Goal: Information Seeking & Learning: Learn about a topic

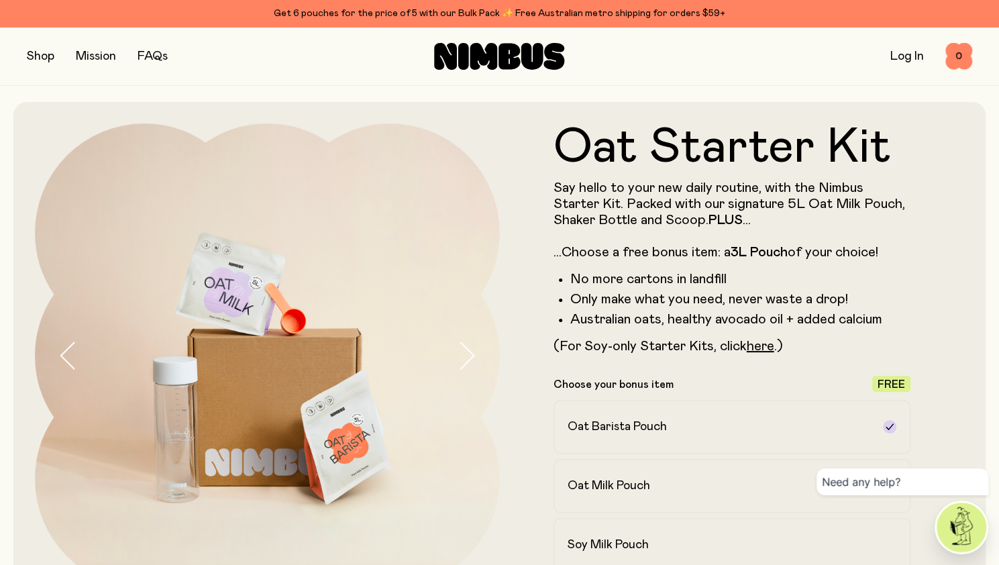
click at [723, 222] on strong "PLUS" at bounding box center [725, 219] width 34 height 13
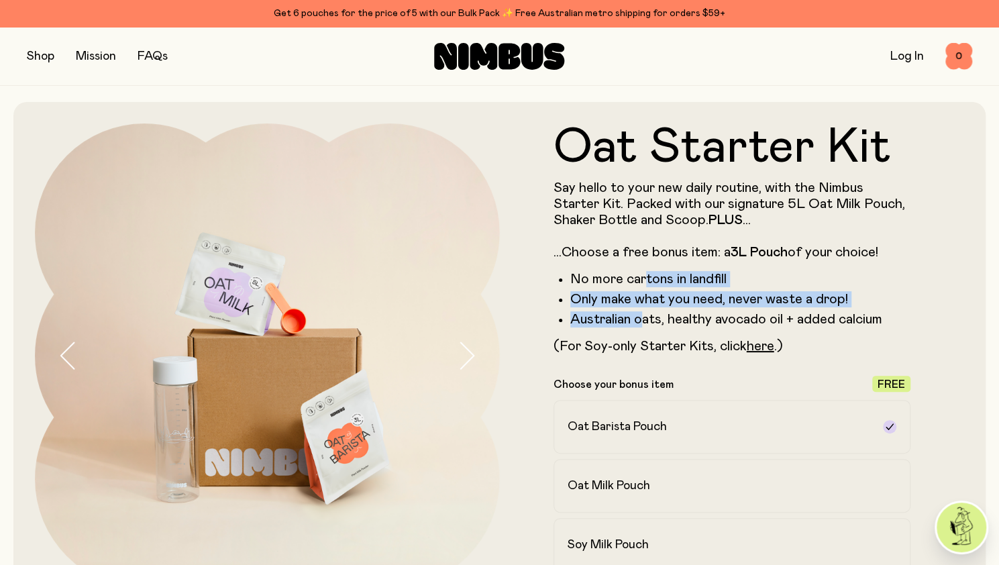
drag, startPoint x: 647, startPoint y: 283, endPoint x: 642, endPoint y: 317, distance: 34.5
click at [642, 317] on ul "No more cartons in landfill Only make what you need, never waste a drop! Austra…" at bounding box center [731, 299] width 357 height 56
click at [642, 317] on li "Australian oats, healthy avocado oil + added calcium" at bounding box center [740, 319] width 341 height 16
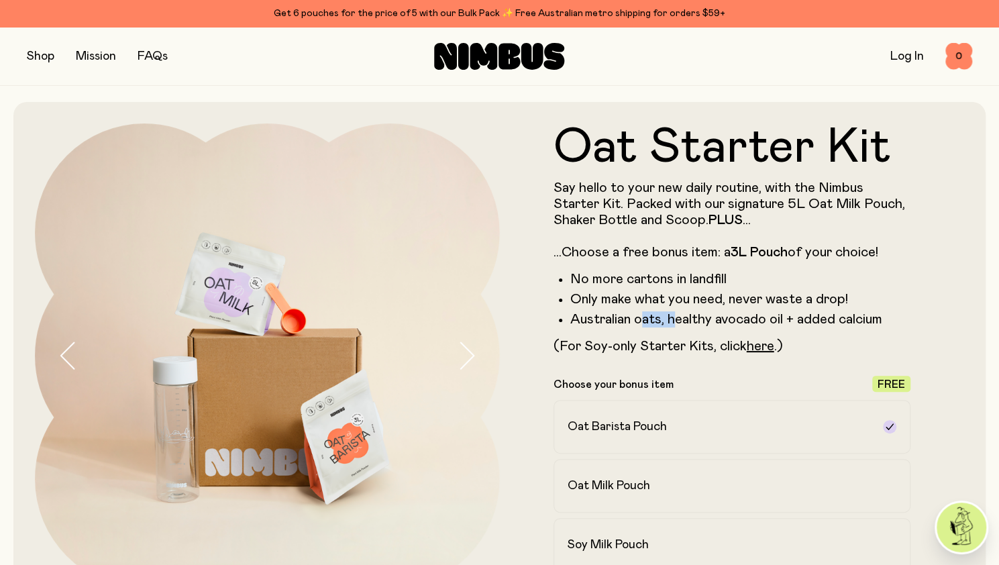
drag, startPoint x: 642, startPoint y: 317, endPoint x: 677, endPoint y: 325, distance: 36.3
click at [677, 325] on li "Australian oats, healthy avocado oil + added calcium" at bounding box center [740, 319] width 341 height 16
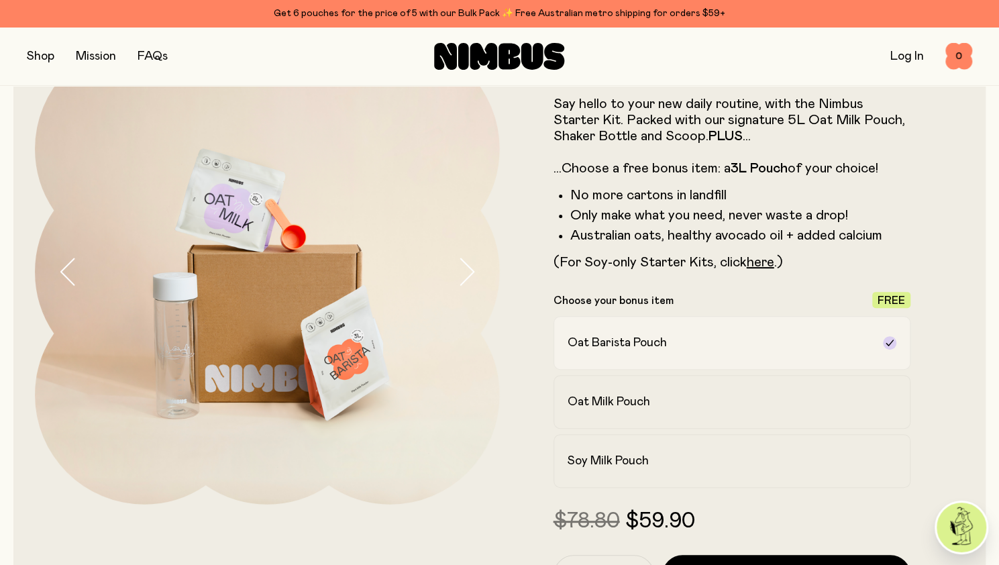
scroll to position [80, 0]
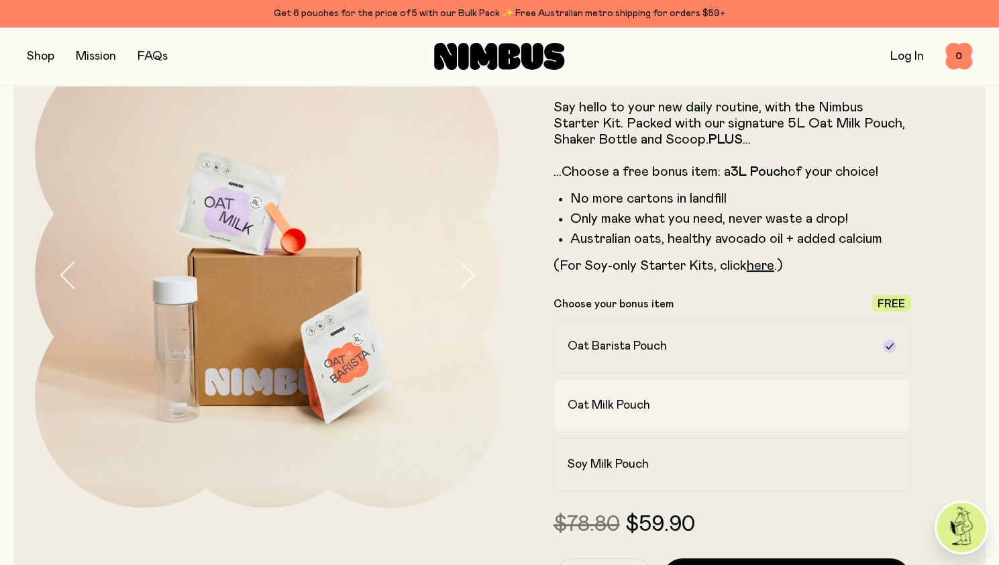
click at [632, 404] on h2 "Oat Milk Pouch" at bounding box center [608, 405] width 82 height 16
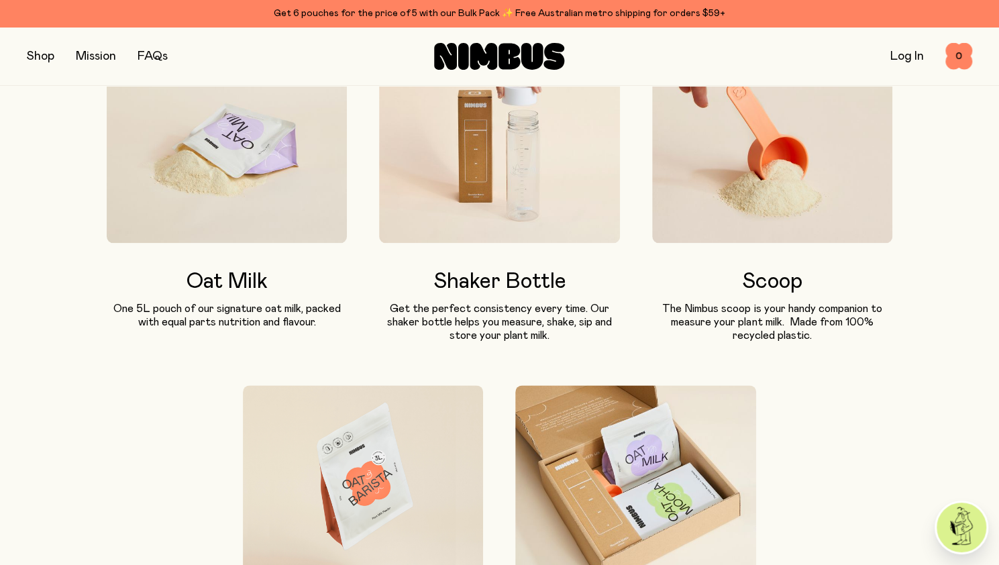
scroll to position [846, 0]
click at [199, 137] on img at bounding box center [227, 146] width 240 height 192
click at [171, 368] on div "Oat Milk One 5L pouch of our signature oat milk, packed with equal parts nutrit…" at bounding box center [499, 356] width 785 height 612
click at [205, 309] on p "One 5L pouch of our signature oat milk, packed with equal parts nutrition and f…" at bounding box center [227, 314] width 240 height 27
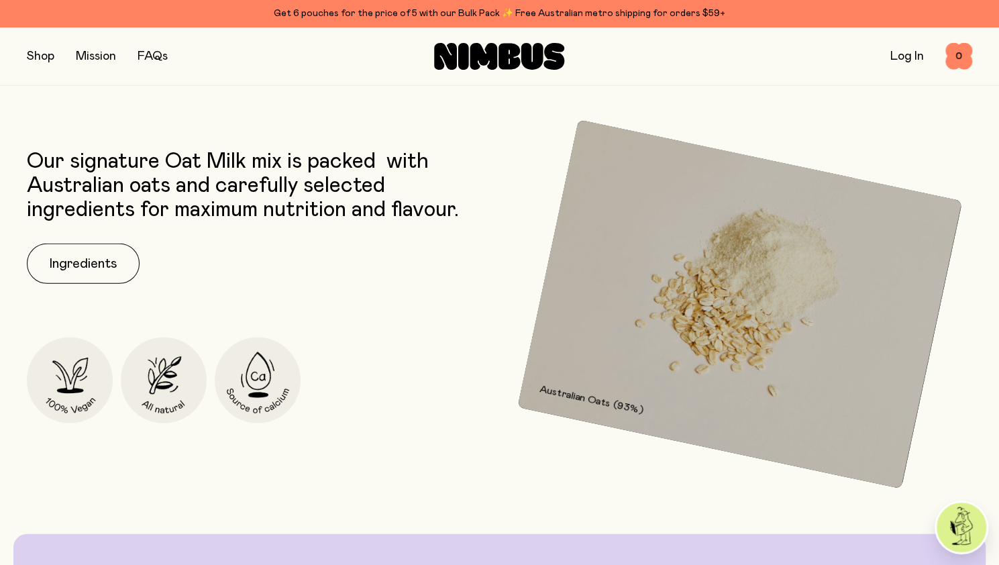
scroll to position [1765, 0]
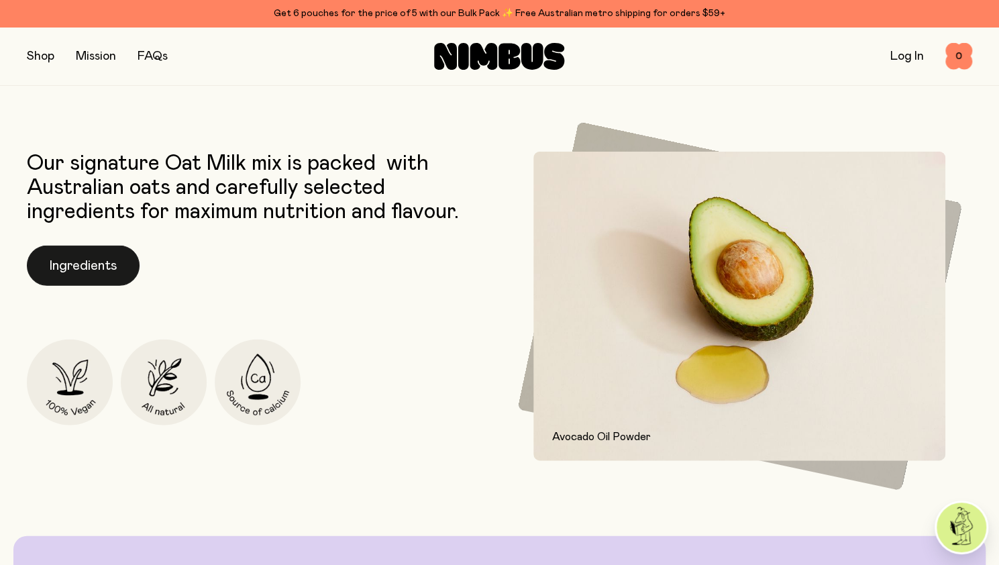
click at [46, 275] on button "Ingredients" at bounding box center [83, 265] width 113 height 40
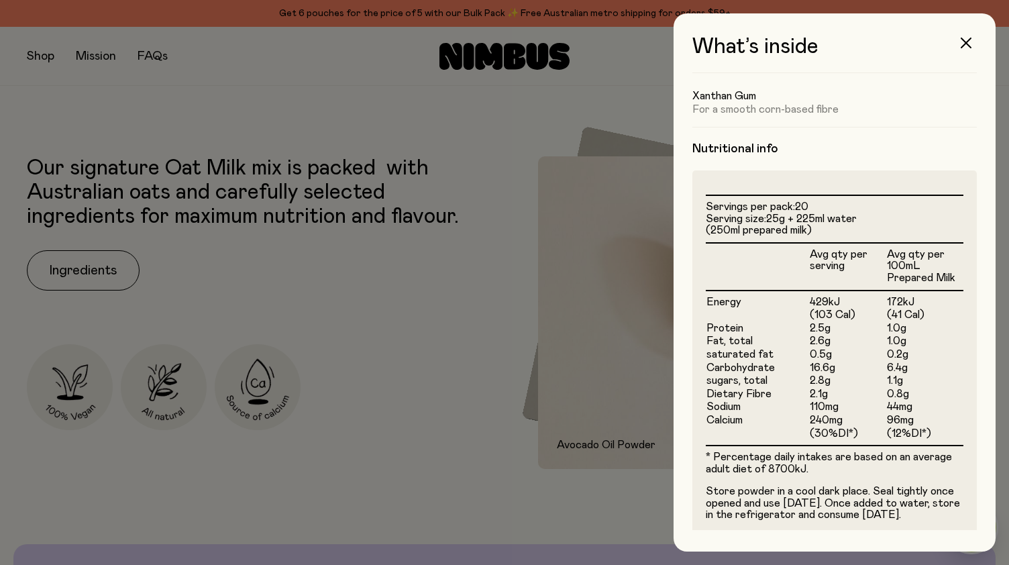
scroll to position [0, 0]
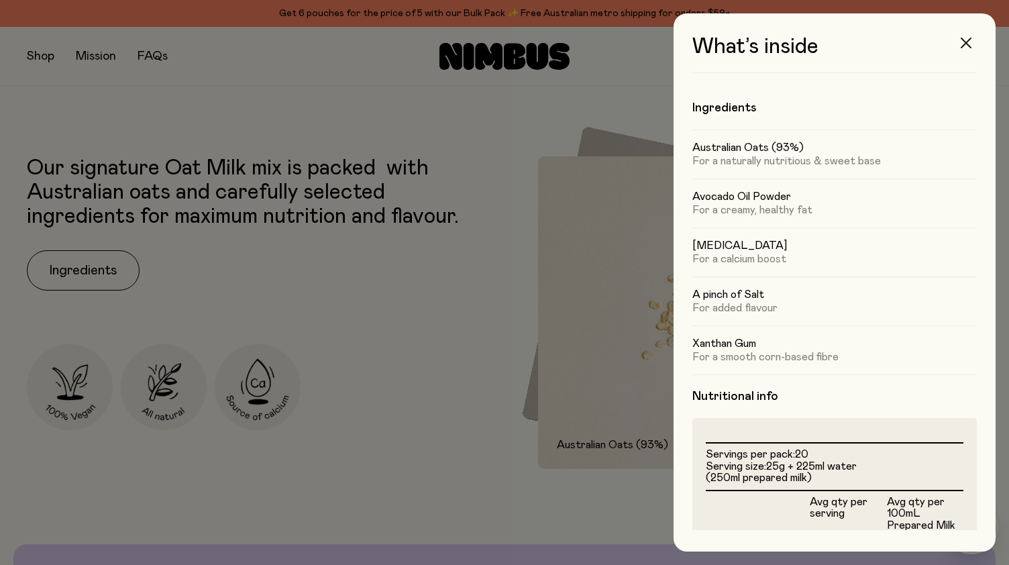
click at [968, 32] on button "button" at bounding box center [966, 43] width 32 height 32
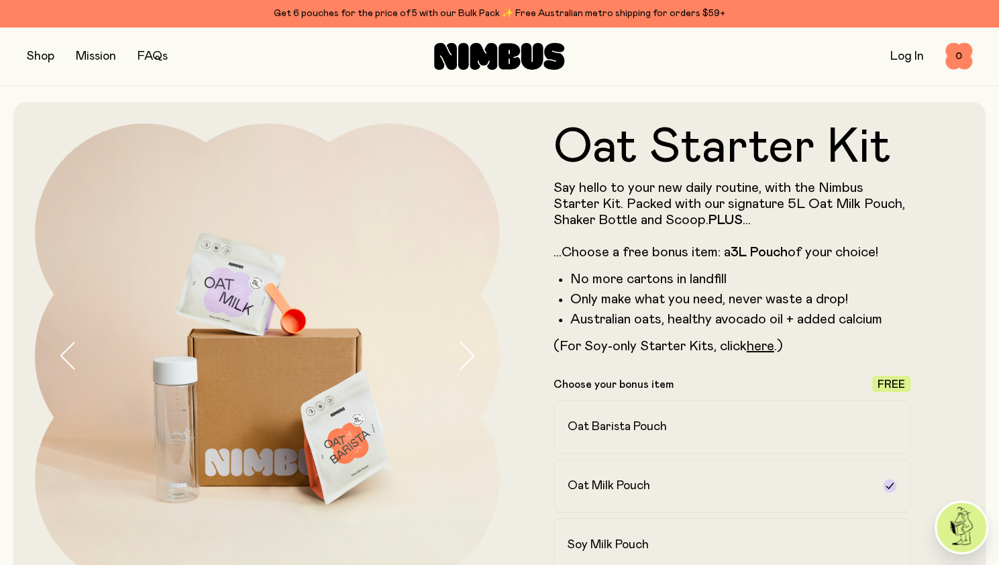
click at [46, 60] on button "button" at bounding box center [40, 56] width 27 height 19
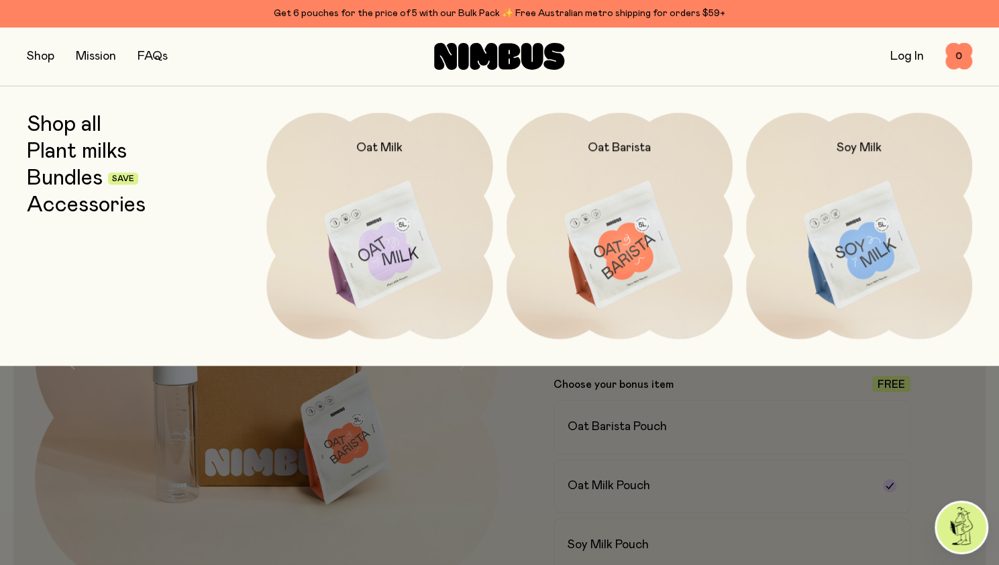
click at [850, 235] on img at bounding box center [859, 246] width 226 height 266
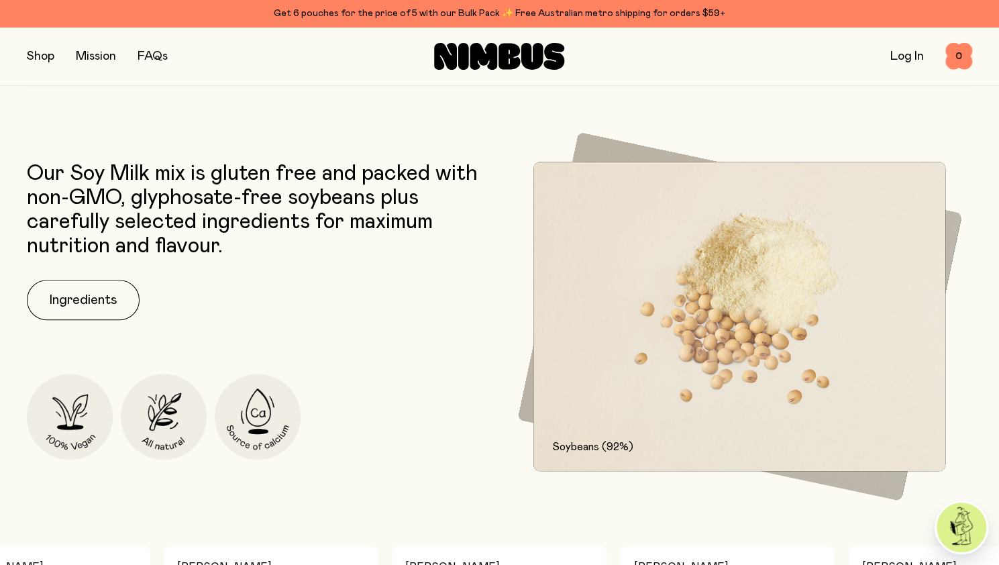
scroll to position [537, 0]
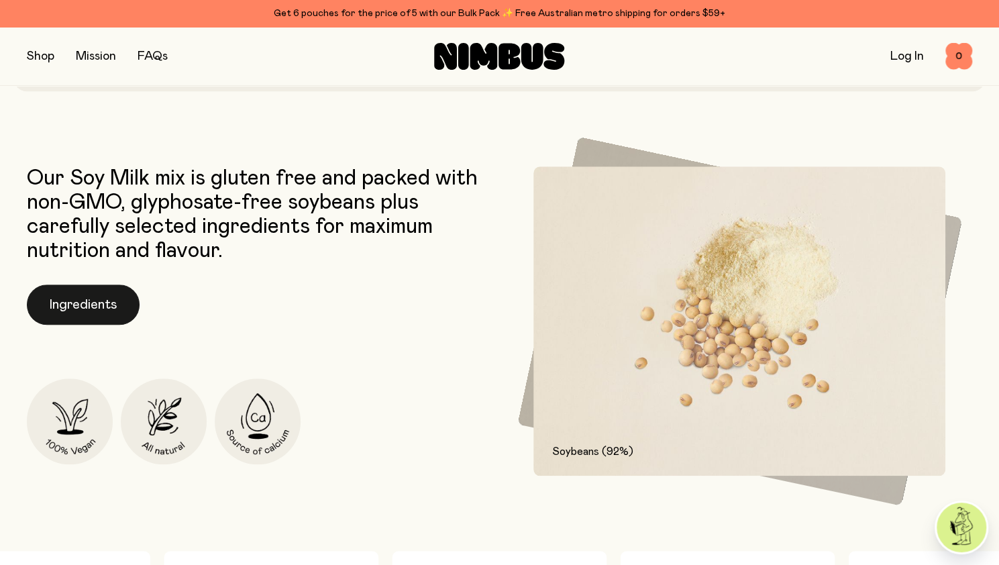
click at [77, 290] on button "Ingredients" at bounding box center [83, 304] width 113 height 40
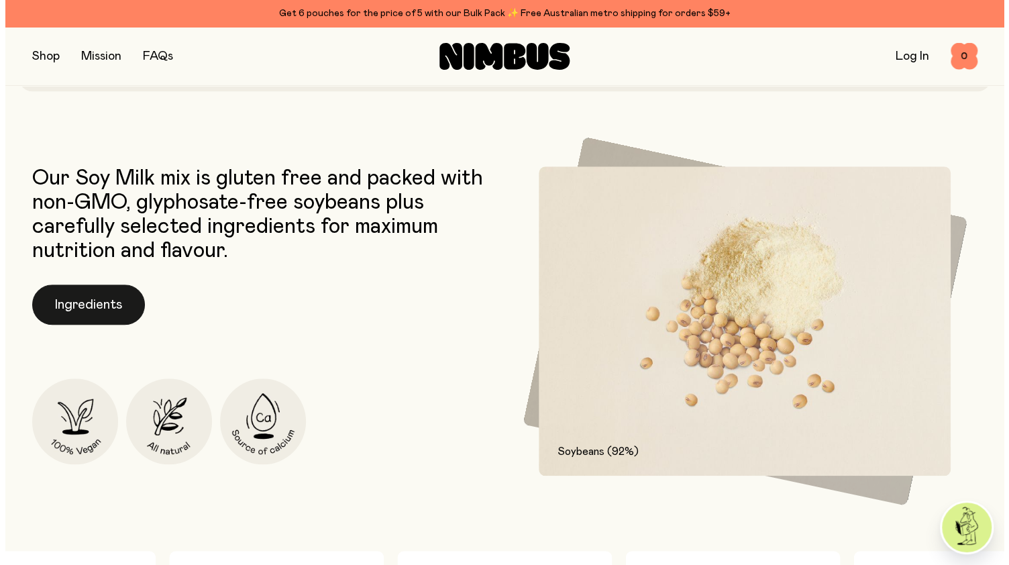
scroll to position [0, 0]
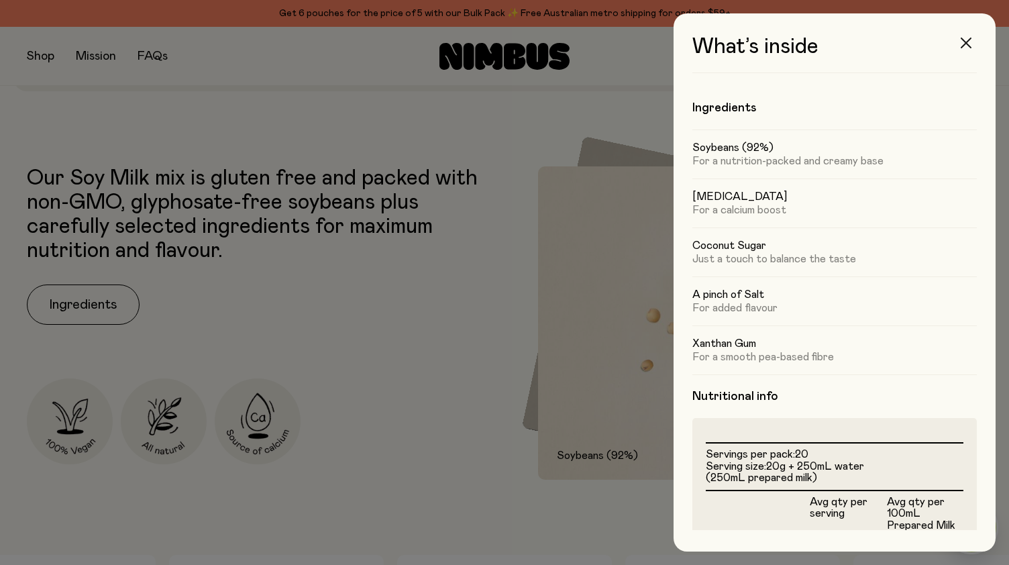
click at [972, 46] on button "button" at bounding box center [966, 43] width 32 height 32
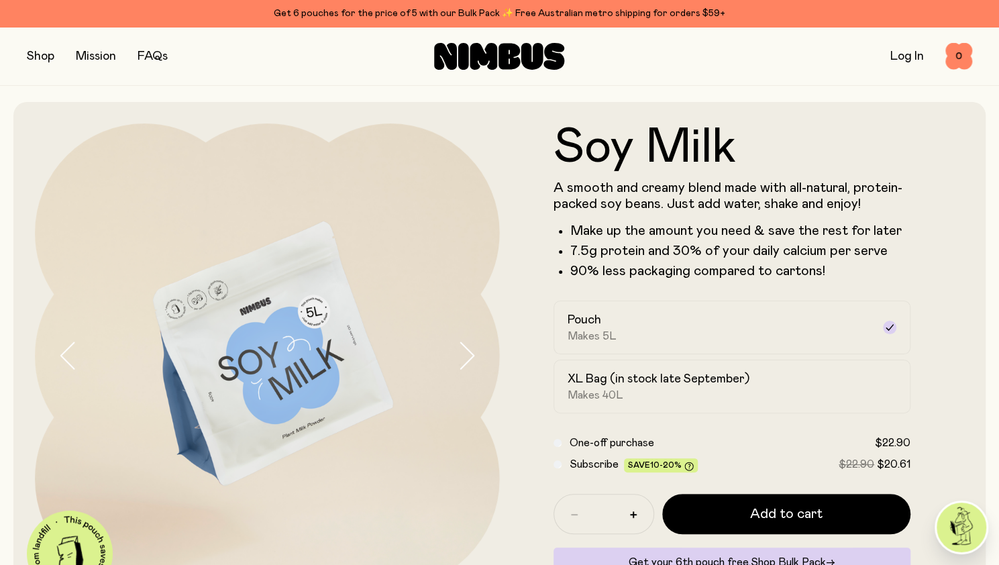
click at [47, 63] on button "button" at bounding box center [40, 56] width 27 height 19
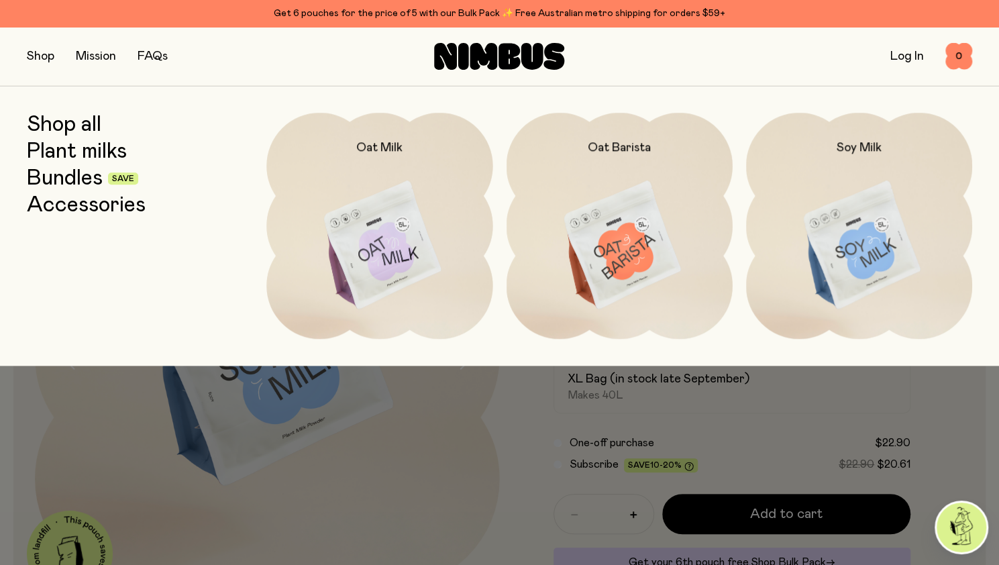
click at [616, 227] on img at bounding box center [619, 246] width 226 height 266
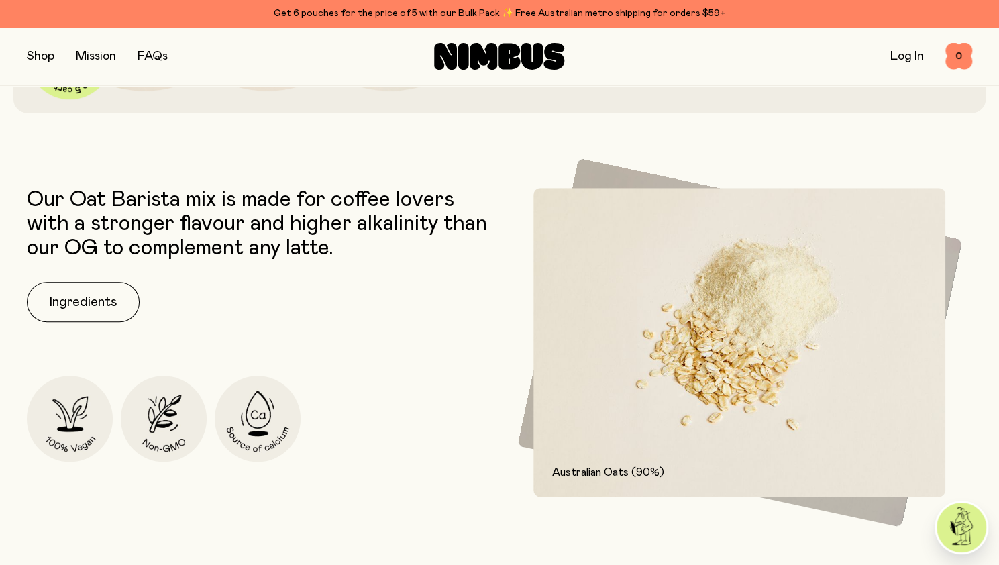
scroll to position [496, 0]
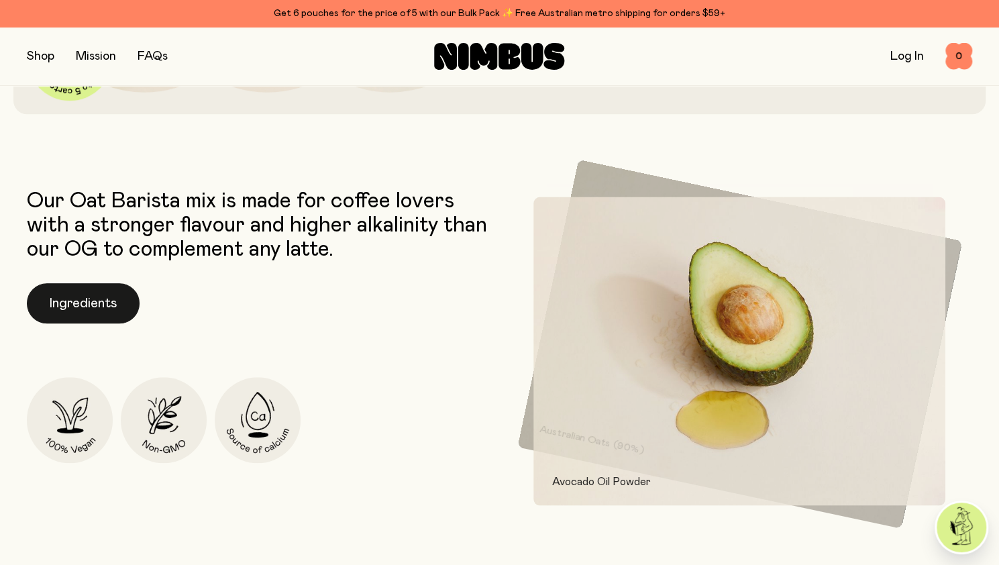
click at [54, 316] on button "Ingredients" at bounding box center [83, 303] width 113 height 40
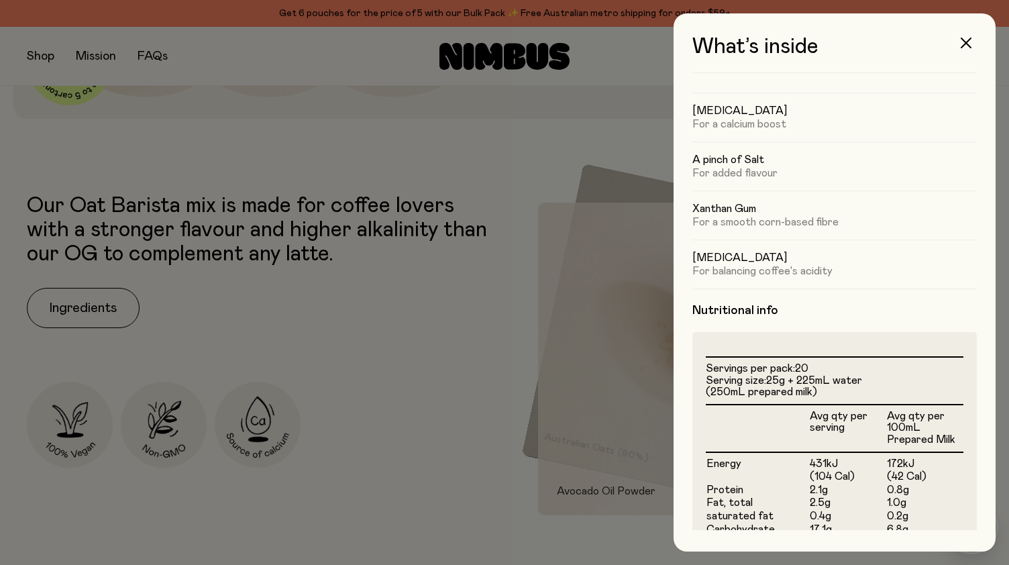
scroll to position [0, 0]
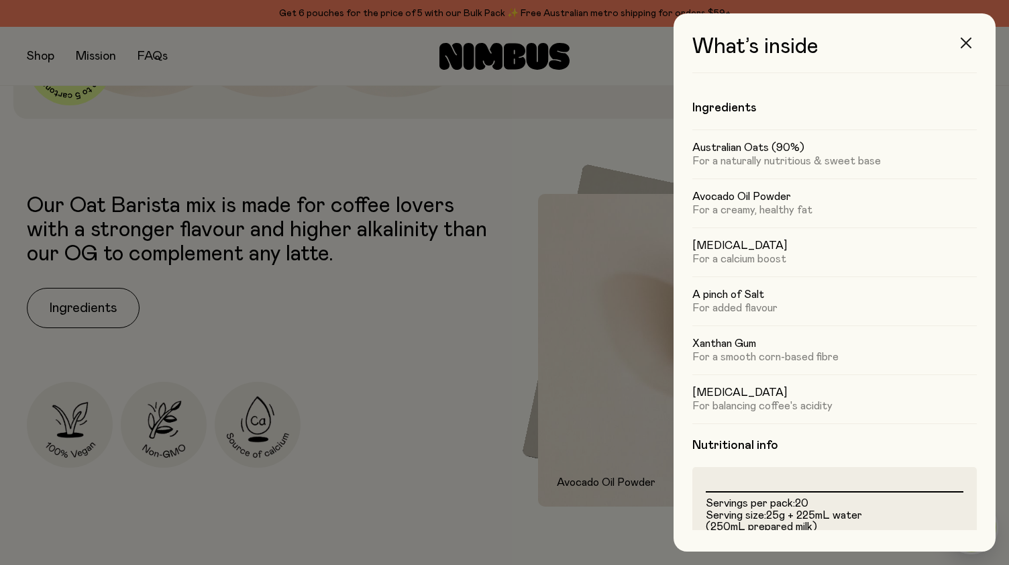
click at [969, 42] on icon "button" at bounding box center [965, 43] width 11 height 11
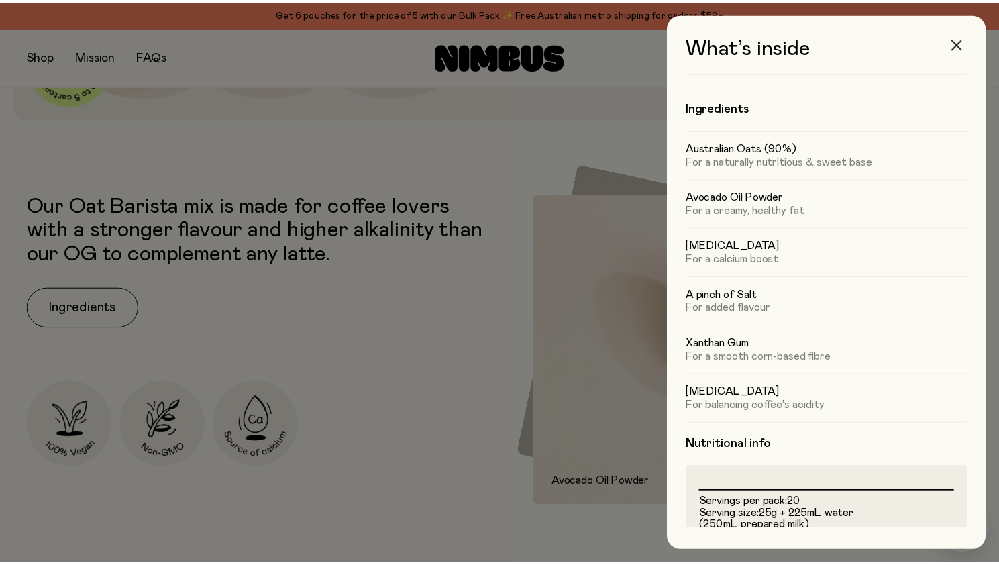
scroll to position [496, 0]
